Goal: Transaction & Acquisition: Purchase product/service

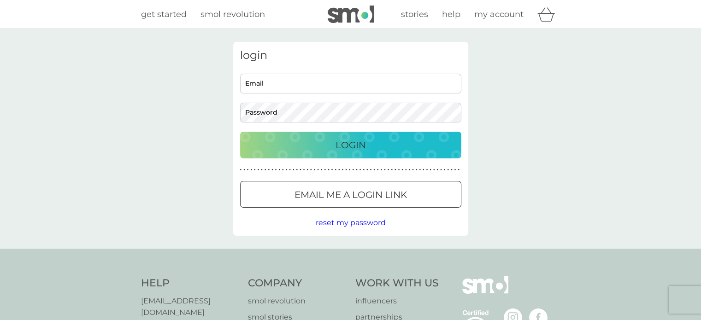
type input "[PERSON_NAME][EMAIL_ADDRESS][PERSON_NAME][DOMAIN_NAME]"
click at [326, 139] on div "Login" at bounding box center [350, 145] width 203 height 15
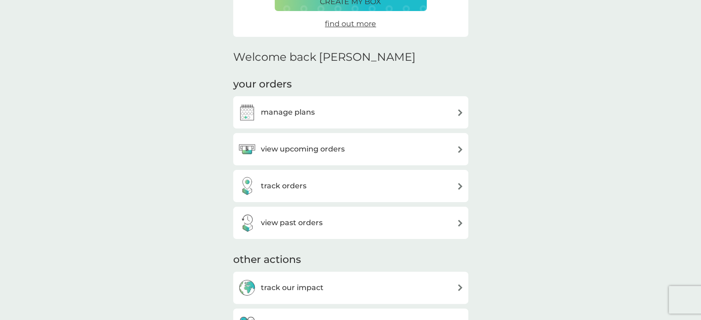
scroll to position [184, 0]
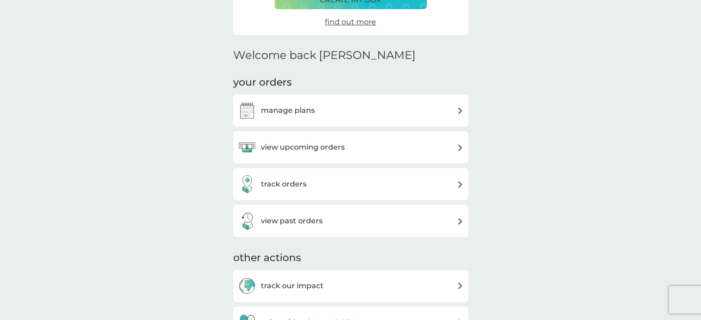
click at [337, 140] on div "view upcoming orders" at bounding box center [291, 147] width 107 height 18
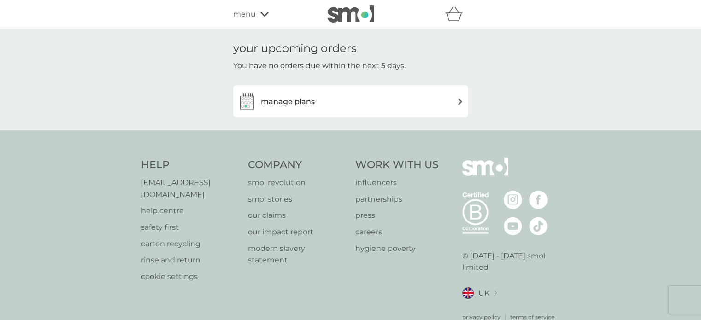
click at [325, 99] on div "manage plans" at bounding box center [351, 101] width 226 height 18
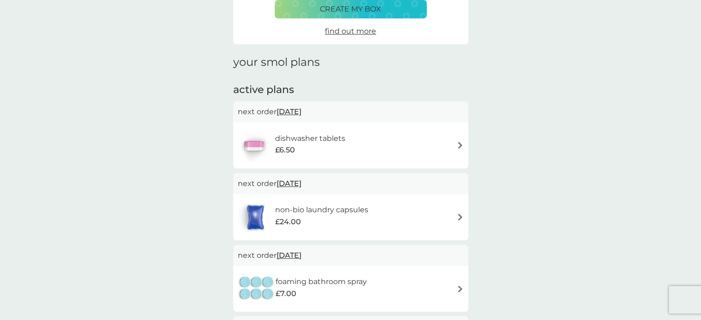
scroll to position [92, 0]
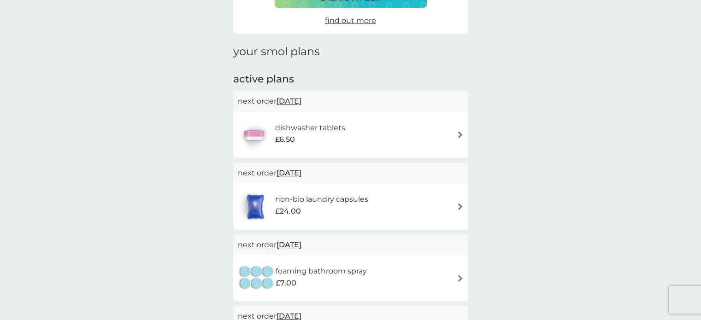
click at [314, 201] on h6 "non-bio laundry capsules" at bounding box center [321, 200] width 93 height 12
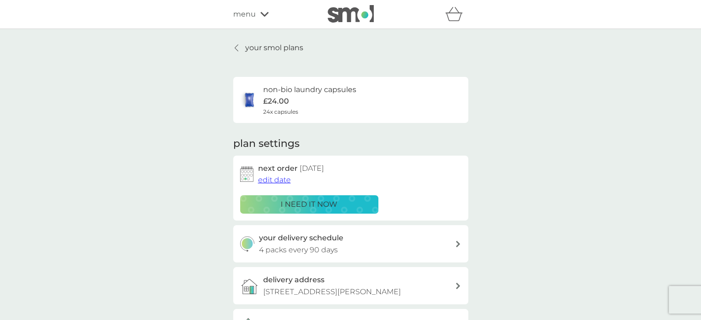
click at [314, 201] on p "i need it now" at bounding box center [309, 205] width 57 height 12
click at [292, 204] on div "recommend a basket" at bounding box center [350, 199] width 203 height 15
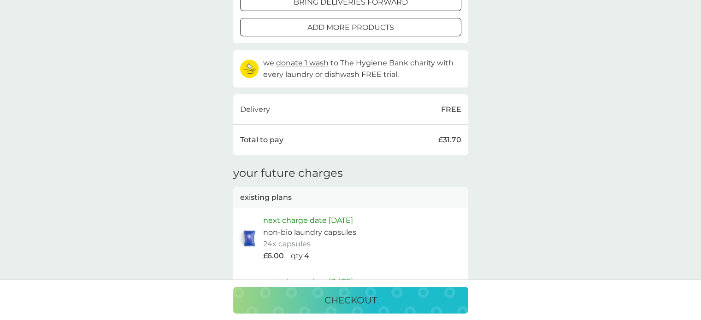
scroll to position [277, 0]
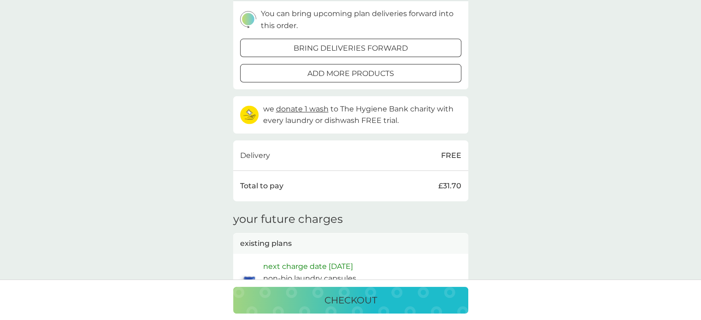
click at [345, 73] on div at bounding box center [350, 74] width 33 height 10
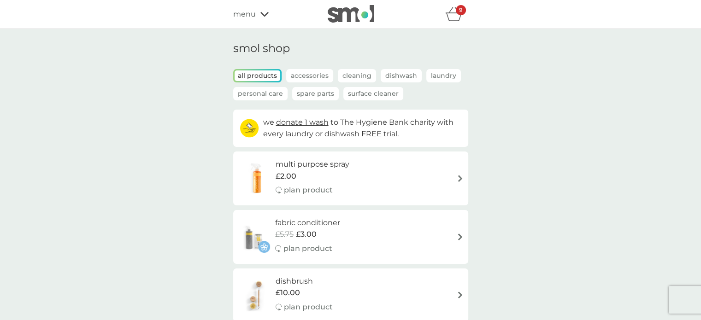
click at [300, 92] on p "Spare Parts" at bounding box center [315, 93] width 47 height 13
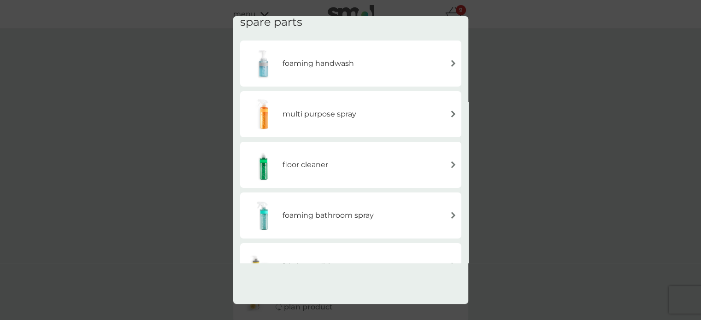
scroll to position [46, 0]
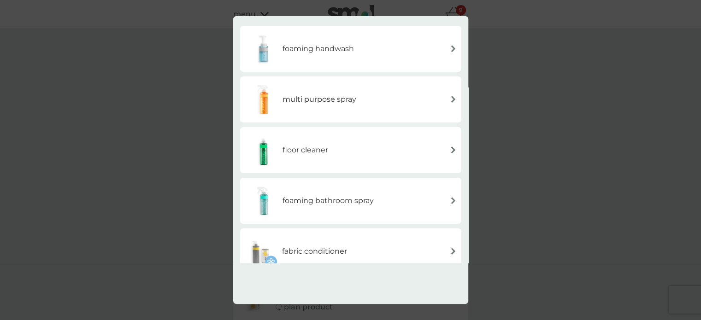
click at [310, 149] on h6 "floor cleaner" at bounding box center [306, 150] width 46 height 12
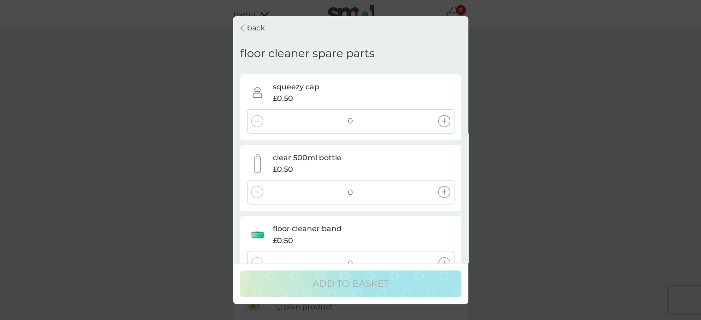
click at [443, 121] on icon at bounding box center [445, 121] width 6 height 6
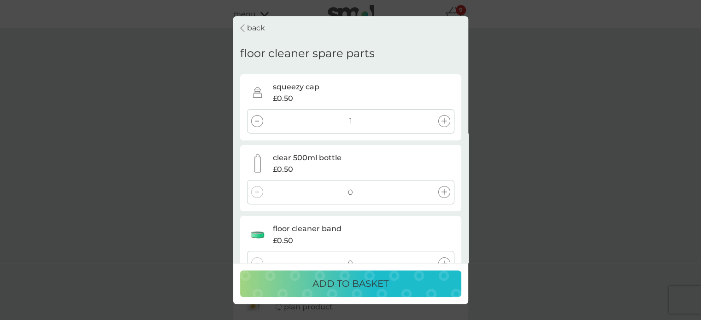
scroll to position [26, 0]
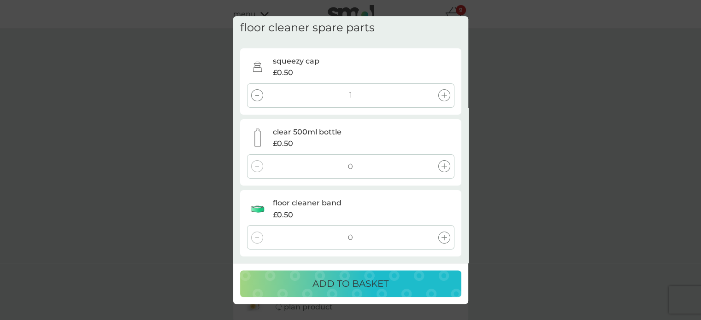
click at [347, 278] on p "ADD TO BASKET" at bounding box center [351, 284] width 76 height 15
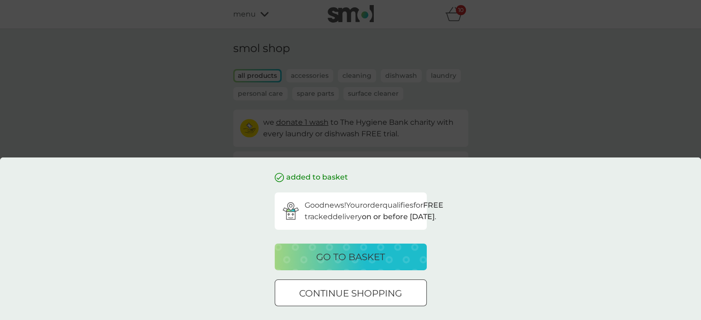
click at [151, 78] on div "added to basket Good news! Your order qualifies for FREE tracked delivery on or…" at bounding box center [350, 160] width 701 height 320
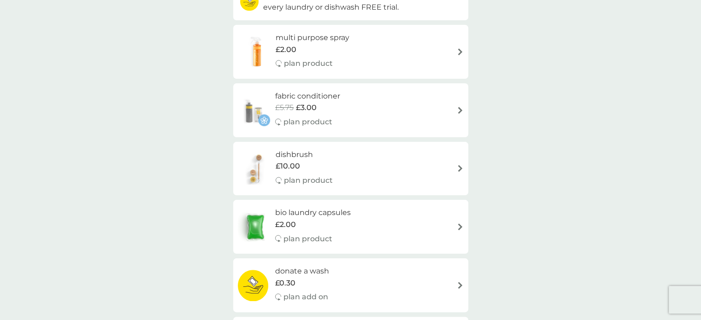
scroll to position [0, 0]
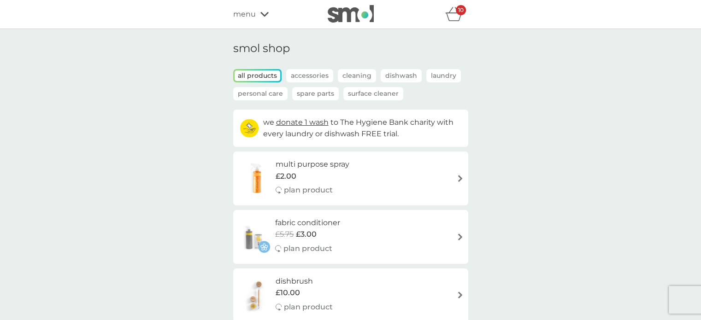
click at [449, 16] on icon "basket" at bounding box center [454, 14] width 18 height 14
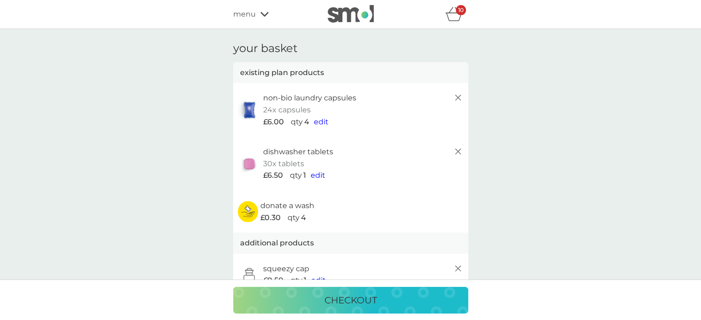
click at [328, 300] on p "checkout" at bounding box center [351, 300] width 53 height 15
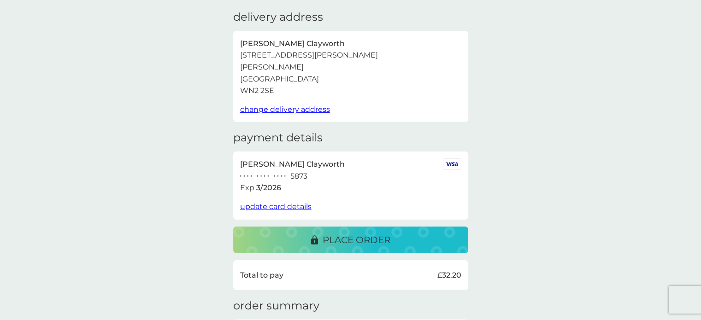
scroll to position [46, 0]
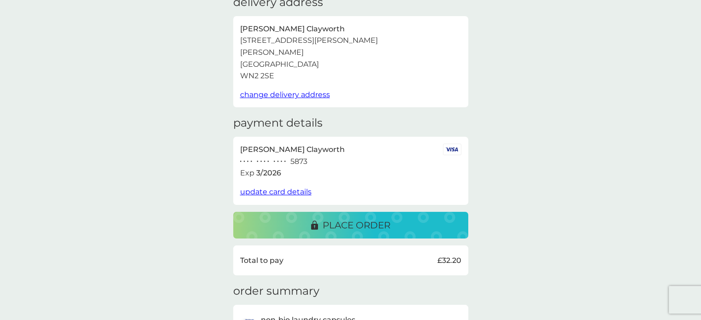
click at [349, 218] on p "place order" at bounding box center [357, 225] width 68 height 15
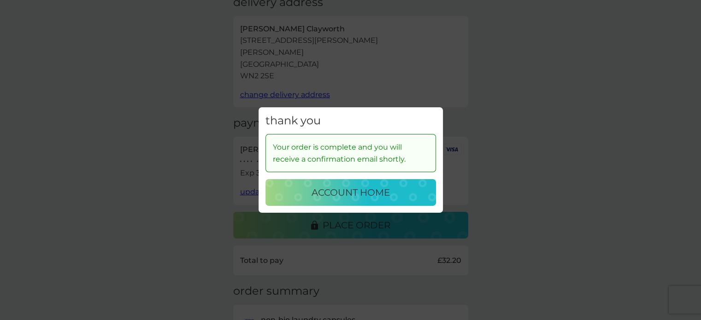
click at [352, 193] on p "account home" at bounding box center [351, 192] width 78 height 15
